Goal: Information Seeking & Learning: Find specific fact

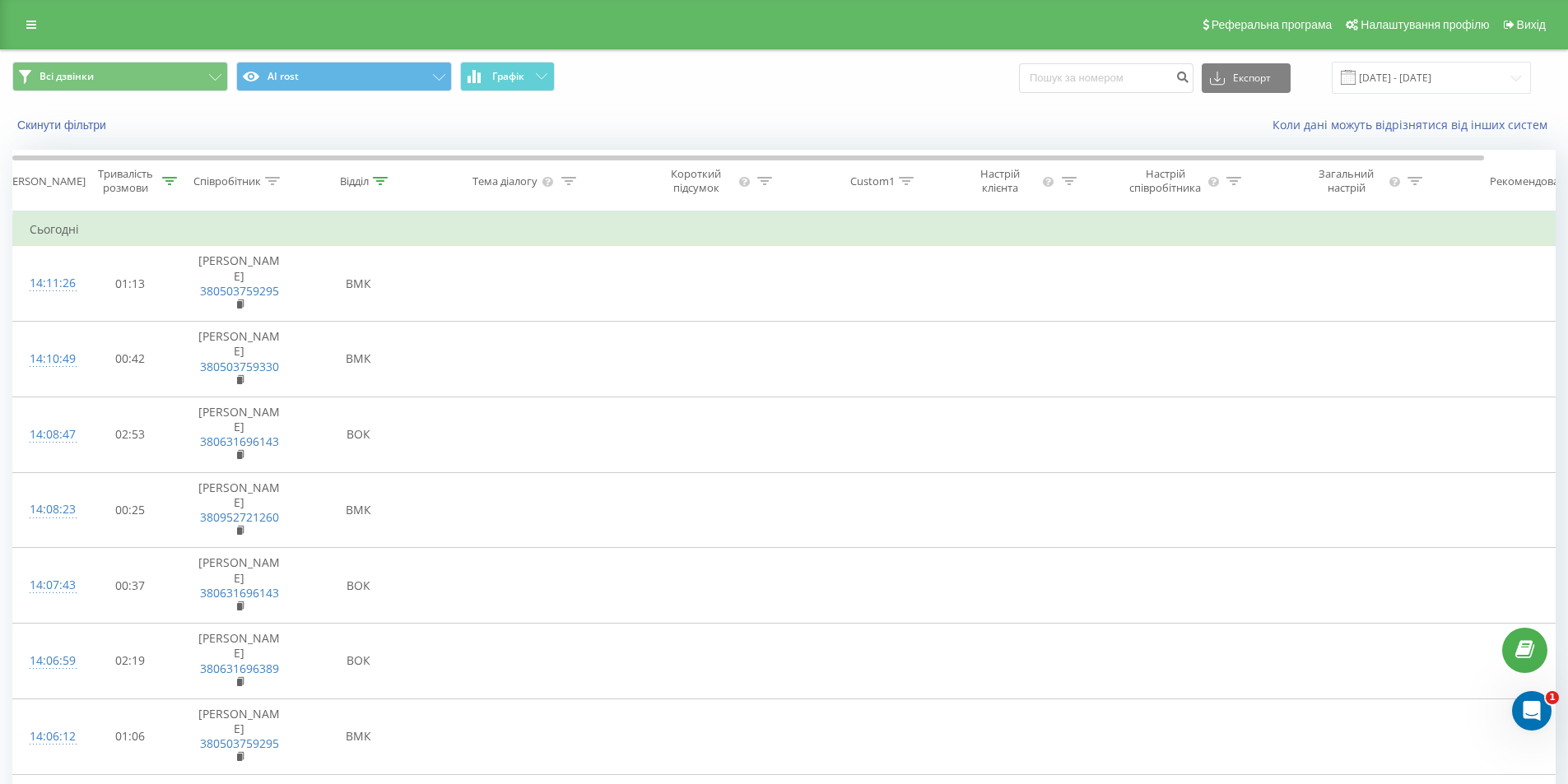
click at [246, 140] on div "Скинути фільтри Коли дані можуть відрізнятися вiд інших систем" at bounding box center [784, 125] width 1566 height 39
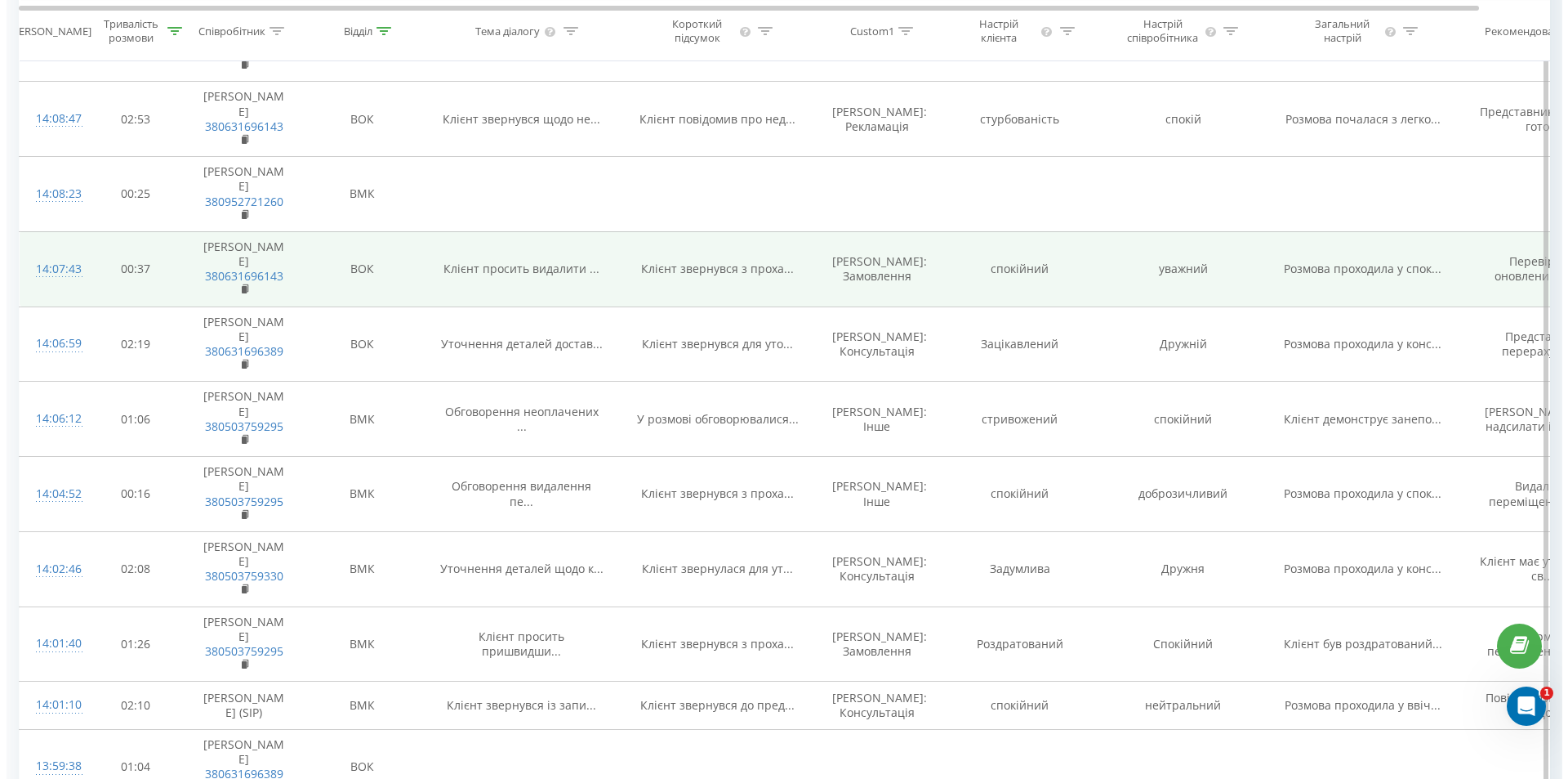
scroll to position [1471, 0]
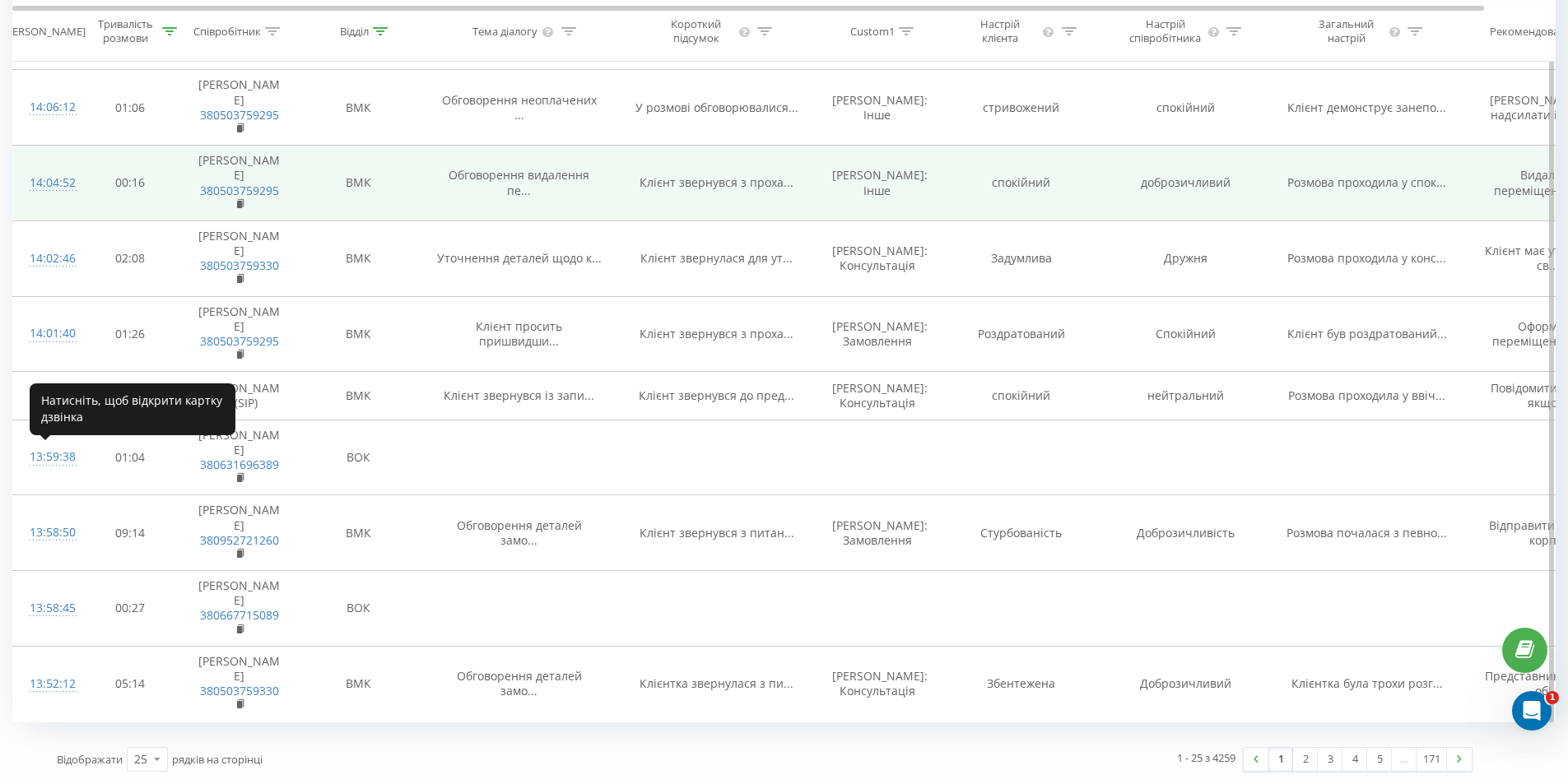
click at [62, 199] on div "14:04:52" at bounding box center [45, 183] width 32 height 32
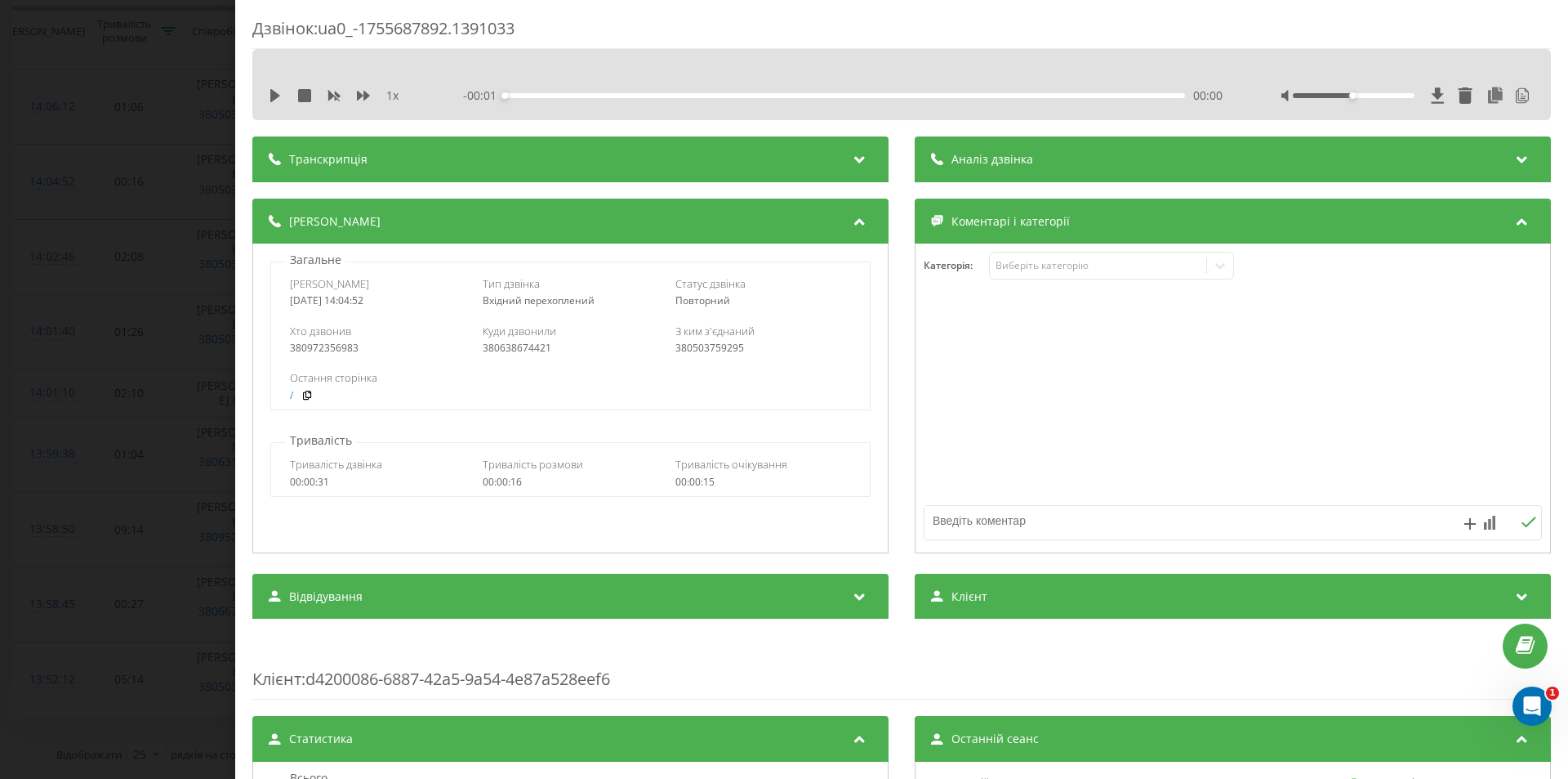
click at [435, 159] on div "Транскрипція" at bounding box center [570, 159] width 636 height 46
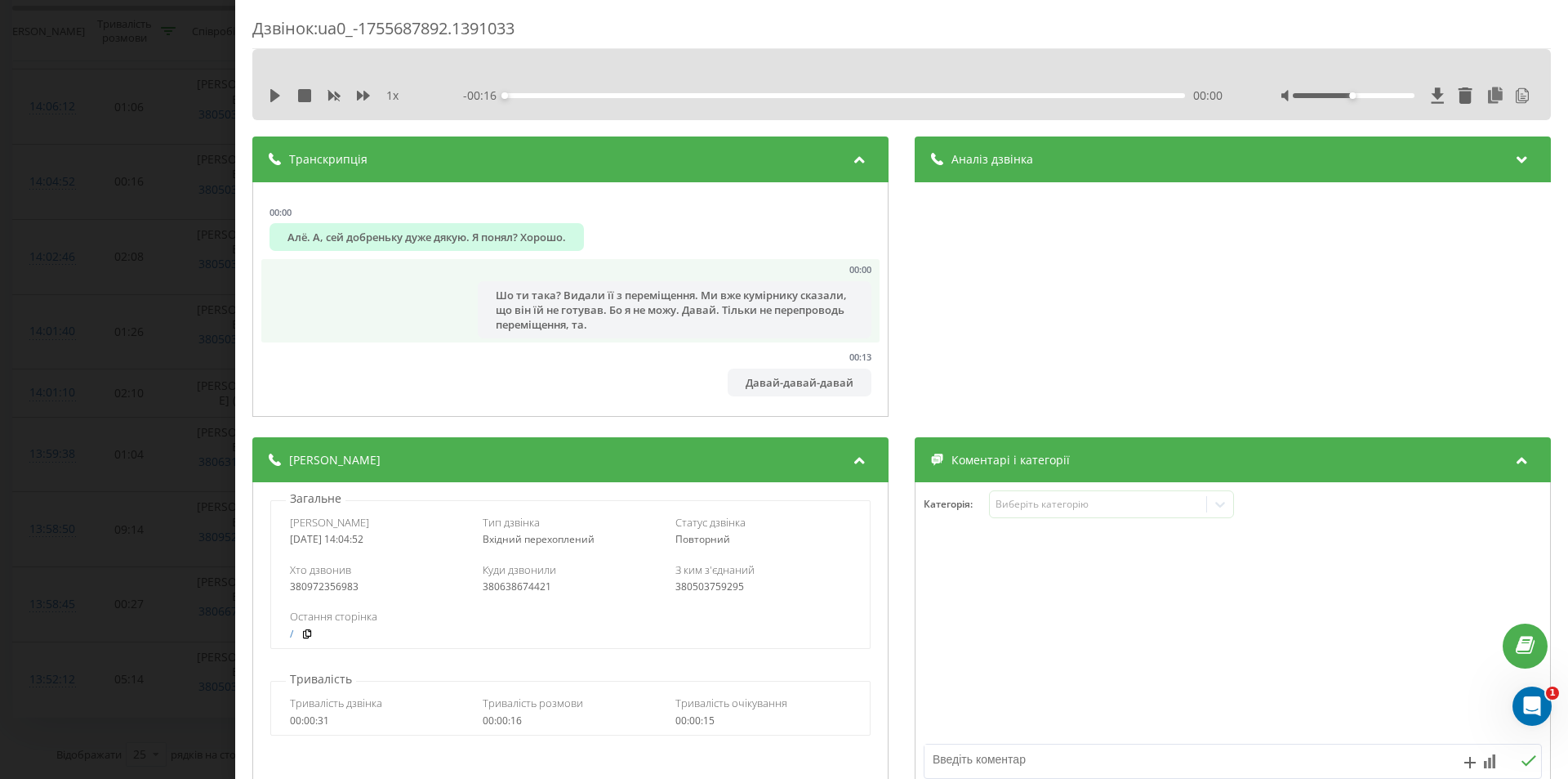
scroll to position [3, 0]
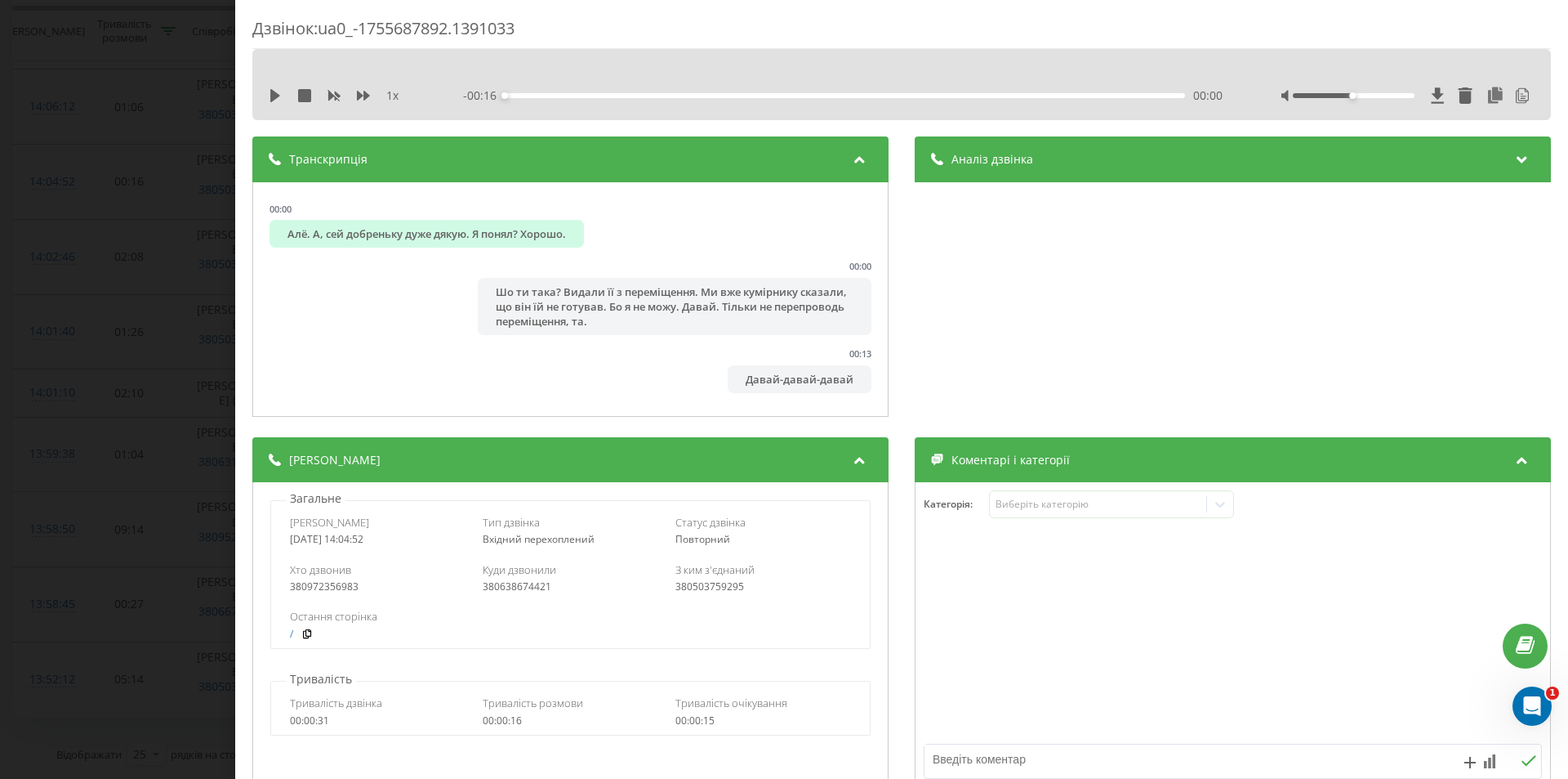
click at [545, 159] on div "Транскрипція" at bounding box center [570, 159] width 636 height 46
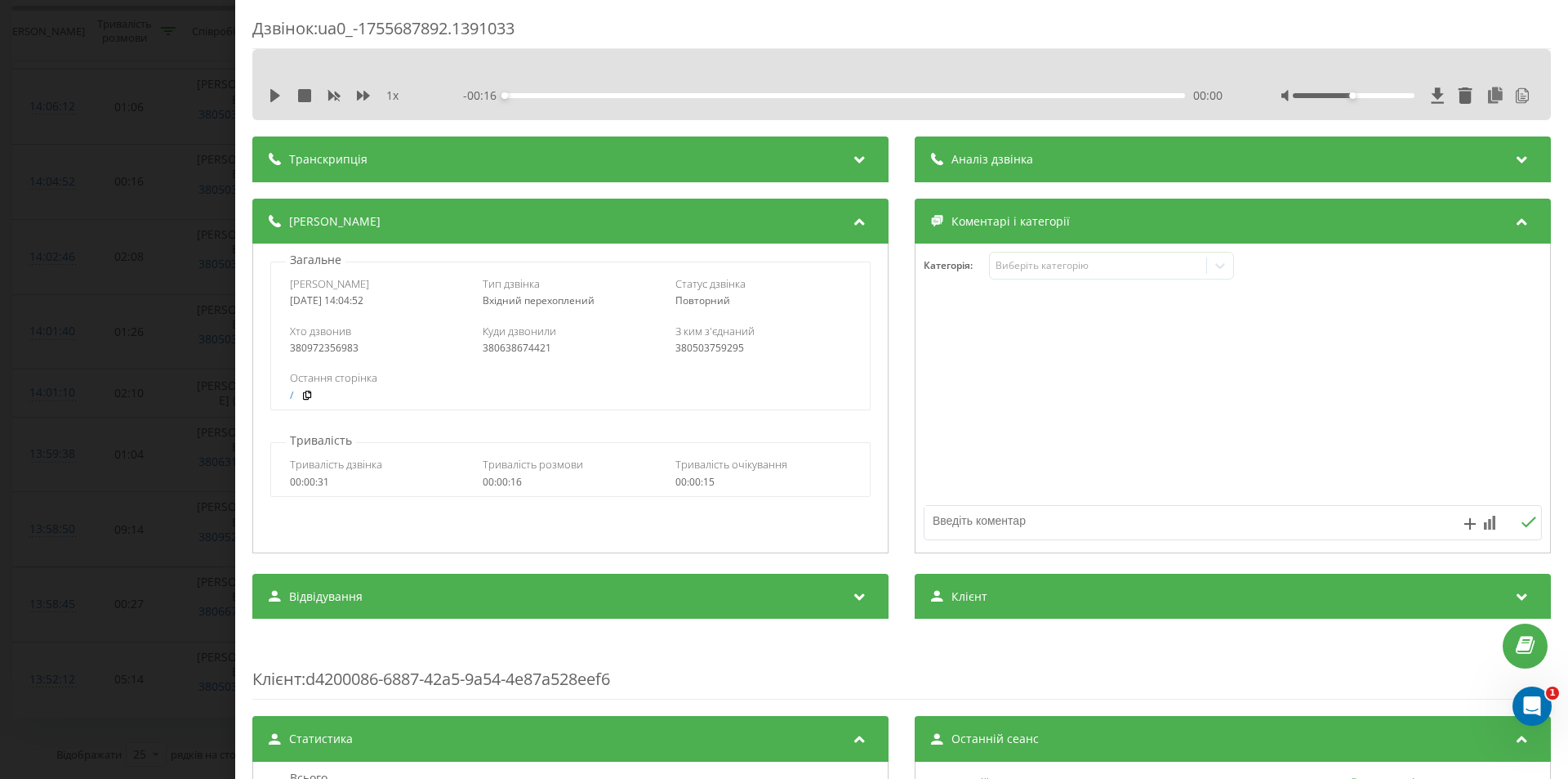
click at [1026, 142] on div "Аналіз дзвінка" at bounding box center [1232, 159] width 636 height 46
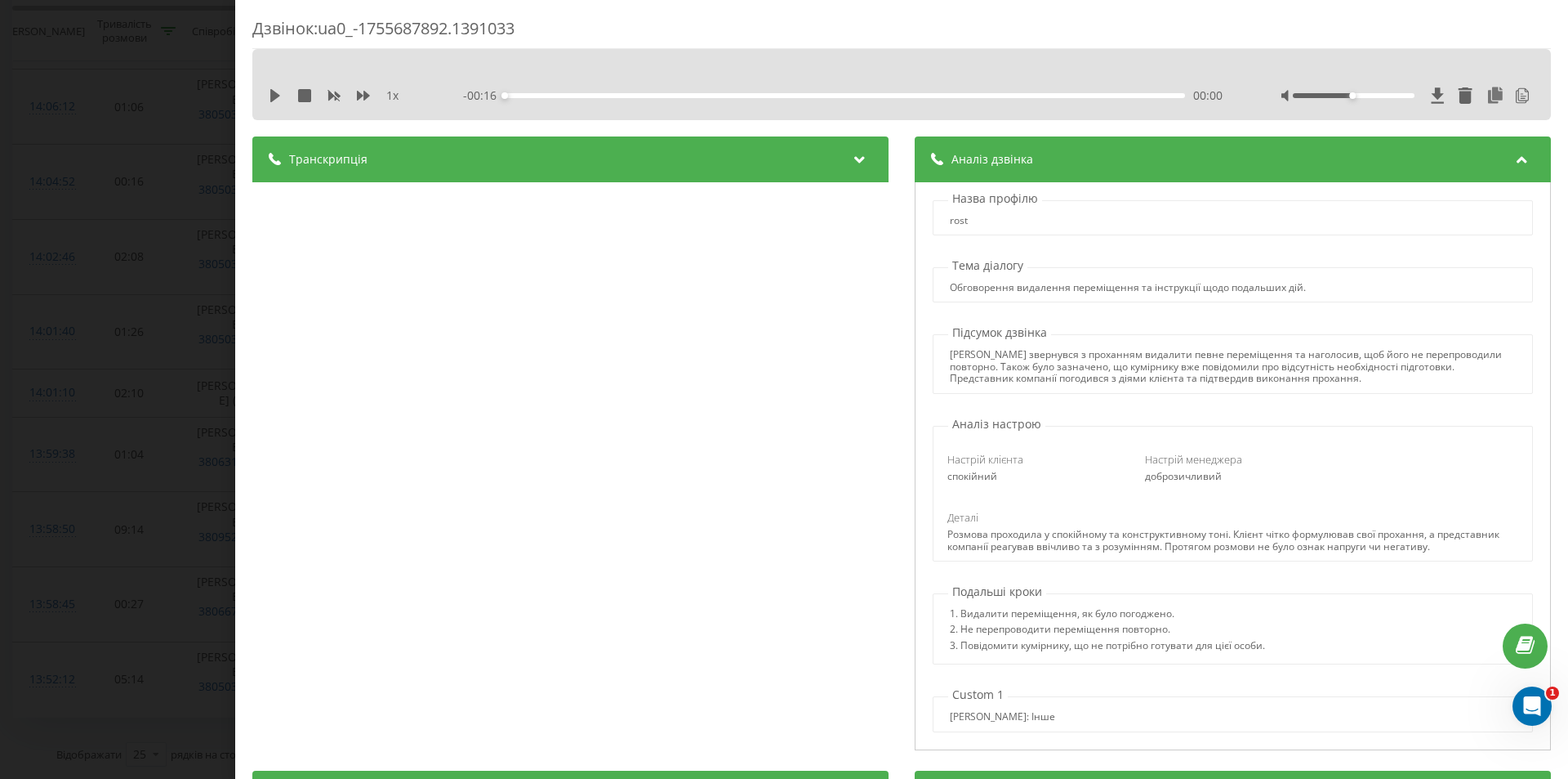
click at [334, 151] on span "Транскрипція" at bounding box center [328, 159] width 78 height 17
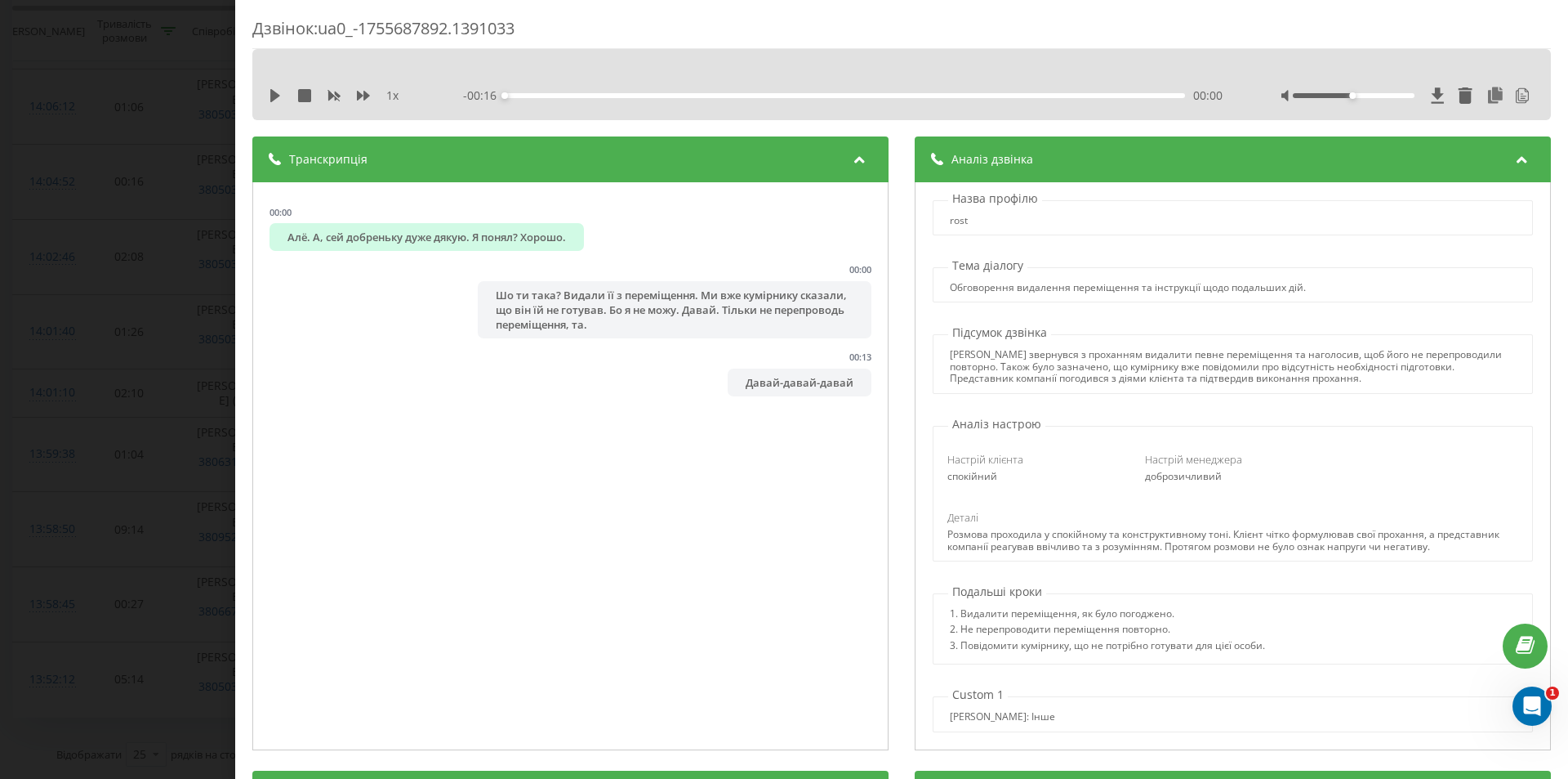
scroll to position [0, 0]
click at [427, 169] on div "Транскрипція" at bounding box center [570, 159] width 636 height 46
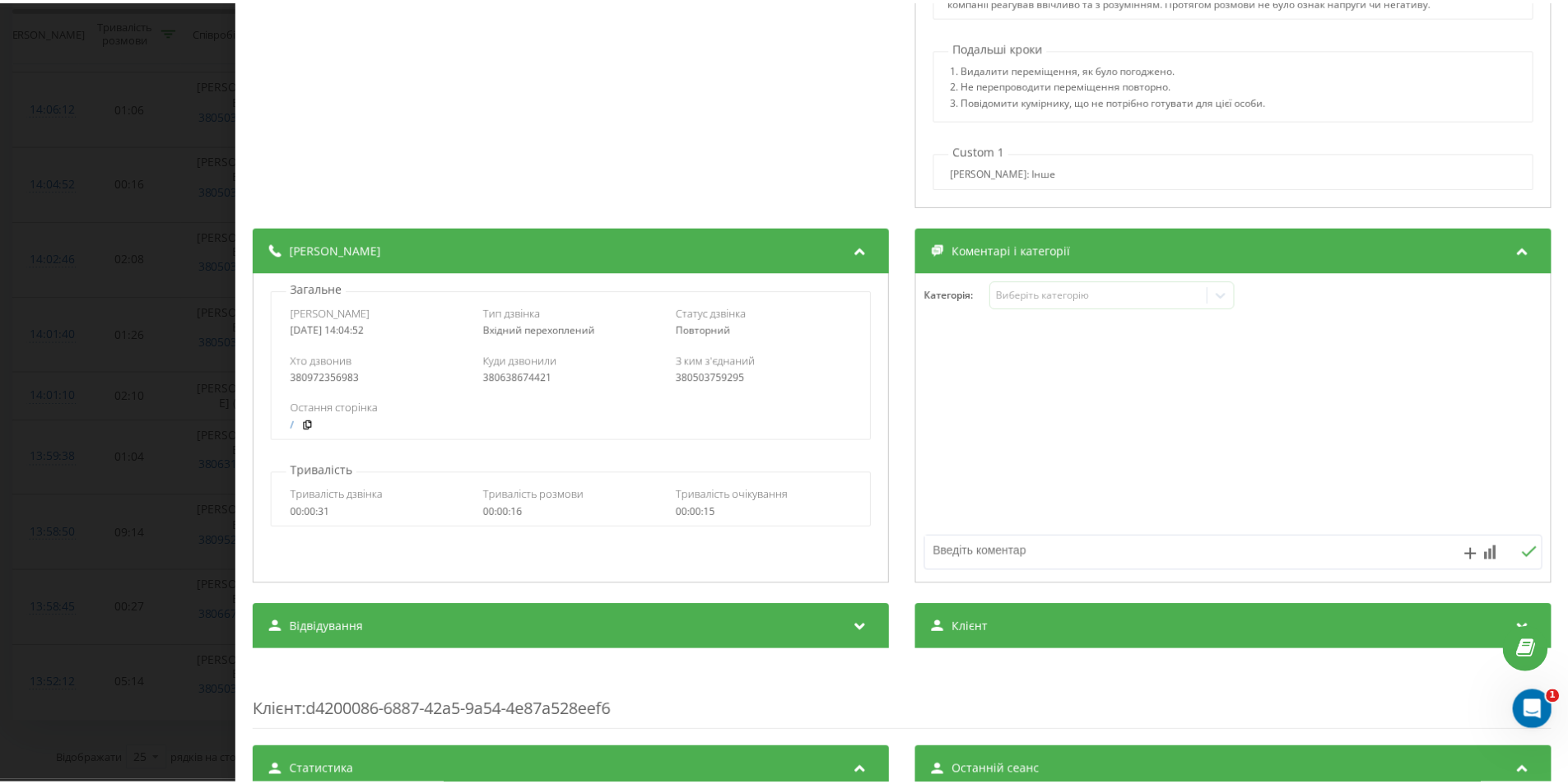
scroll to position [575, 0]
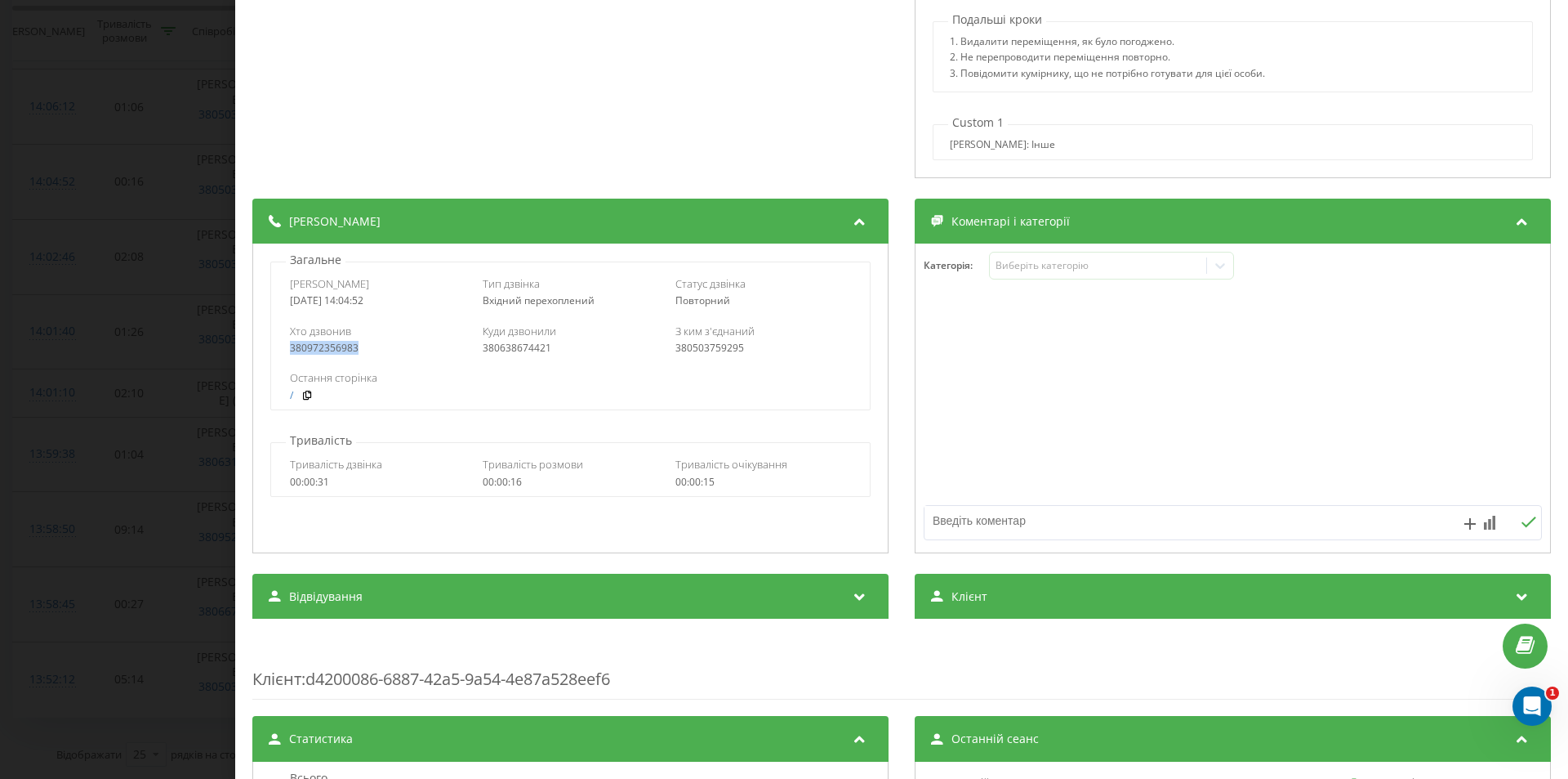
drag, startPoint x: 370, startPoint y: 346, endPoint x: 269, endPoint y: 346, distance: 101.0
click at [269, 346] on div "Загальне Дата дзвінка 2025-08-20 14:04:52 Тип дзвінка Вхідний перехоплений Стат…" at bounding box center [571, 330] width 618 height 158
copy div "380972356983"
click at [157, 286] on div "Дзвінок : ua0_-1755687892.1391033 1 x - 00:16 00:00 00:00 Транскрипція 00:00 Ал…" at bounding box center [784, 389] width 1568 height 779
